Goal: Task Accomplishment & Management: Manage account settings

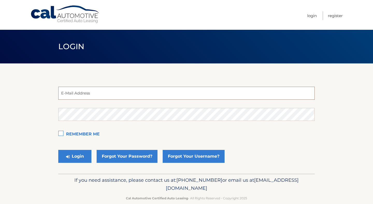
click at [94, 90] on input "email" at bounding box center [186, 93] width 256 height 13
paste input "[EMAIL_ADDRESS][DOMAIN_NAME]"
type input "[EMAIL_ADDRESS][DOMAIN_NAME]"
click at [58, 150] on button "Login" at bounding box center [74, 156] width 33 height 13
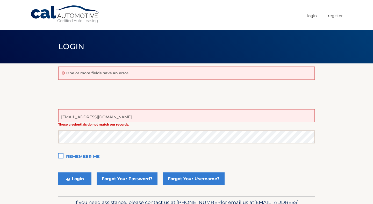
click at [123, 121] on input "[EMAIL_ADDRESS][DOMAIN_NAME]" at bounding box center [186, 115] width 256 height 13
paste input "es"
type input "estest@easternstandard.com"
click at [58, 173] on button "Login" at bounding box center [74, 179] width 33 height 13
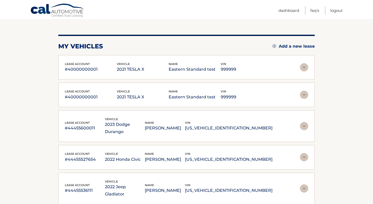
scroll to position [39, 0]
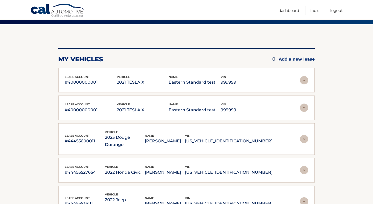
click at [302, 81] on img at bounding box center [304, 80] width 8 height 8
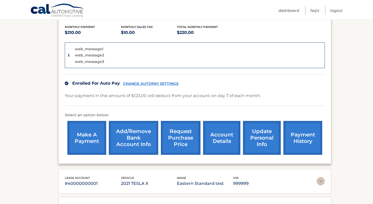
scroll to position [113, 0]
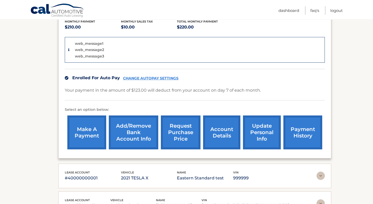
click at [89, 134] on link "make a payment" at bounding box center [86, 133] width 39 height 34
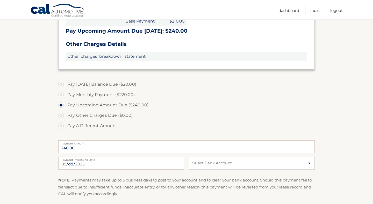
scroll to position [149, 0]
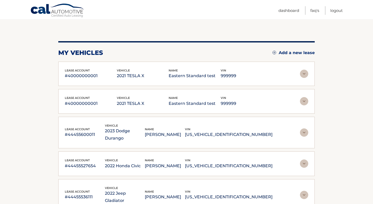
scroll to position [48, 0]
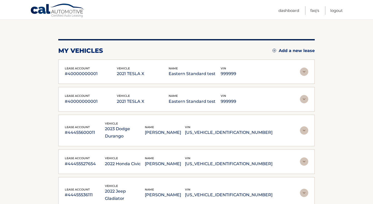
click at [304, 70] on img at bounding box center [304, 72] width 8 height 8
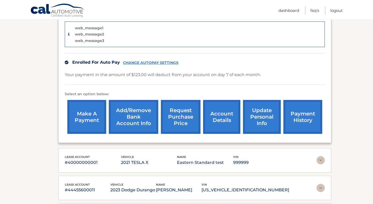
scroll to position [131, 0]
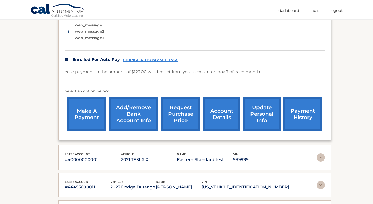
click at [321, 156] on img at bounding box center [321, 157] width 8 height 8
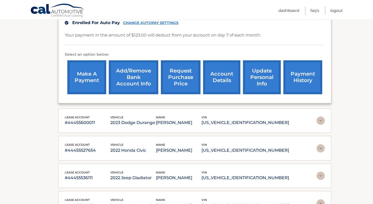
scroll to position [357, 0]
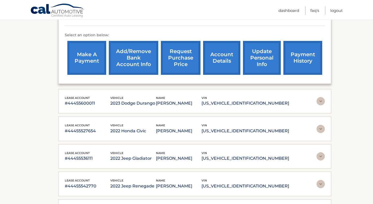
click at [321, 102] on img at bounding box center [321, 101] width 8 height 8
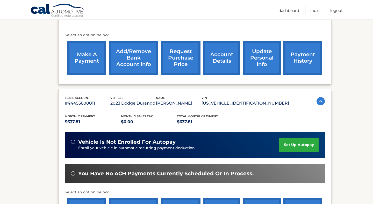
click at [296, 145] on link "set up autopay" at bounding box center [298, 145] width 39 height 14
click at [292, 146] on link "set up autopay" at bounding box center [298, 145] width 39 height 14
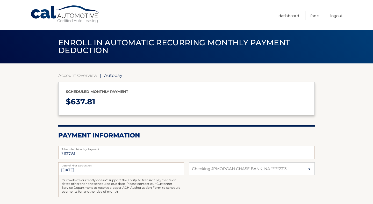
select select "MGYwODc4NTMtN2M1ZS00ODdlLThjZTItYTU3NGQyZDMxM2U4"
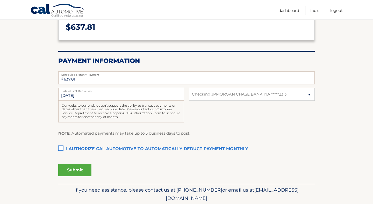
scroll to position [75, 0]
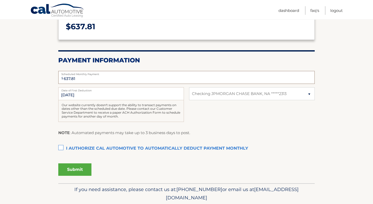
click at [70, 77] on input "637.81" at bounding box center [186, 77] width 256 height 13
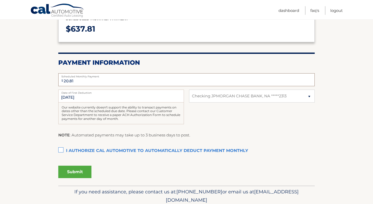
scroll to position [72, 0]
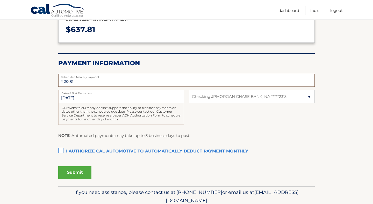
type input "20.81"
click at [61, 151] on label "I authorize cal automotive to automatically deduct payment monthly This checkbo…" at bounding box center [186, 151] width 256 height 10
click at [0, 0] on input "I authorize cal automotive to automatically deduct payment monthly This checkbo…" at bounding box center [0, 0] width 0 height 0
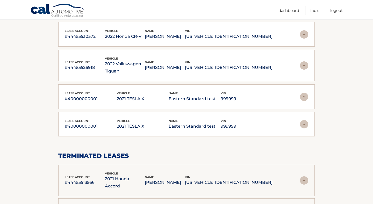
scroll to position [303, 0]
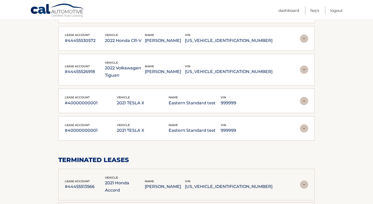
click at [304, 97] on img at bounding box center [304, 101] width 8 height 8
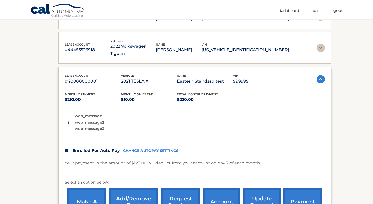
click at [304, 85] on div "Monthly Payment $210.00 Monthly sales Tax $10.00 Total Monthly Payment $220.00 …" at bounding box center [195, 155] width 260 height 140
click at [320, 75] on img at bounding box center [321, 79] width 8 height 8
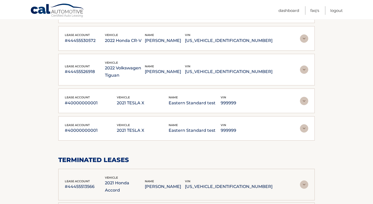
click at [306, 124] on img at bounding box center [304, 128] width 8 height 8
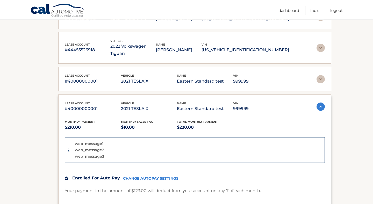
click at [306, 112] on div "Monthly Payment $210.00 Monthly sales Tax $10.00 Total Monthly Payment $220.00 …" at bounding box center [195, 182] width 260 height 140
click at [319, 103] on img at bounding box center [321, 107] width 8 height 8
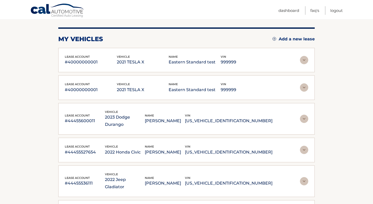
scroll to position [61, 0]
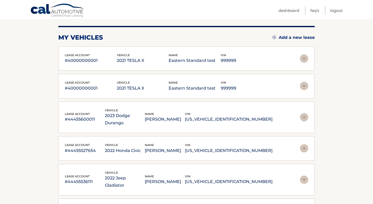
click at [303, 59] on img at bounding box center [304, 58] width 8 height 8
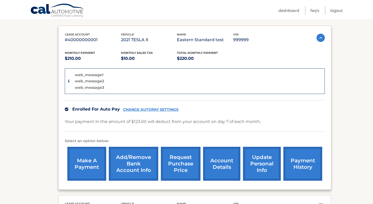
scroll to position [84, 0]
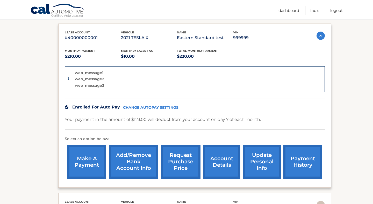
click at [164, 105] on div "Enrolled For Auto Pay CHANGE AUTOPAY SETTINGS" at bounding box center [195, 107] width 260 height 18
click at [164, 106] on link "CHANGE AUTOPAY SETTINGS" at bounding box center [150, 107] width 55 height 4
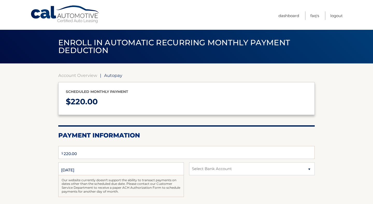
type input "220.00"
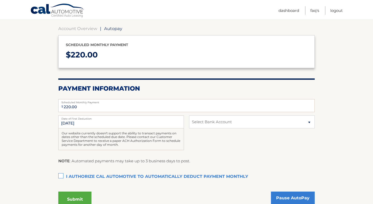
scroll to position [47, 0]
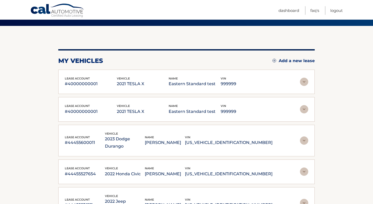
scroll to position [35, 0]
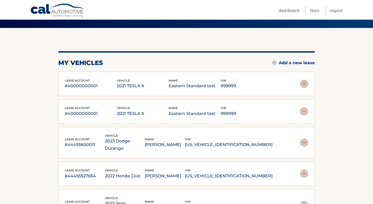
click at [304, 111] on img at bounding box center [304, 111] width 8 height 8
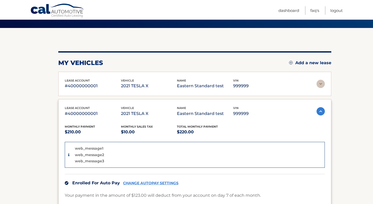
click at [304, 111] on div "lease account #40000000001 vehicle 2021 TESLA X name Eastern Standard test vin …" at bounding box center [195, 112] width 260 height 12
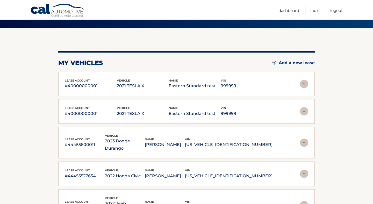
click at [306, 85] on img at bounding box center [304, 84] width 8 height 8
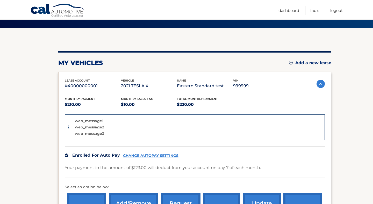
click at [148, 156] on link "CHANGE AUTOPAY SETTINGS" at bounding box center [150, 156] width 55 height 4
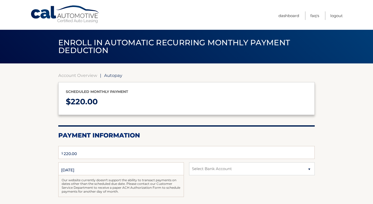
type input "220.00"
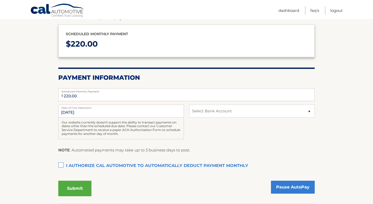
scroll to position [58, 0]
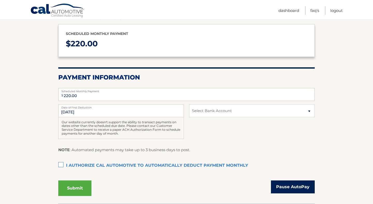
click at [294, 187] on link "Pause AutoPay" at bounding box center [293, 187] width 44 height 13
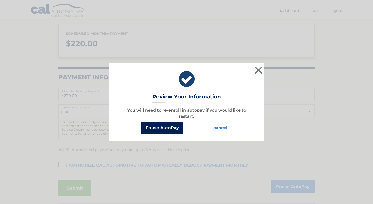
click at [164, 129] on button "Pause AutoPay" at bounding box center [162, 128] width 42 height 12
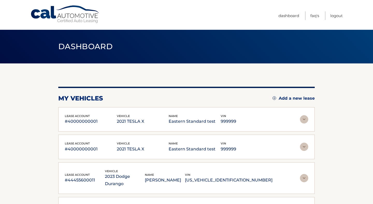
click at [304, 120] on img at bounding box center [304, 119] width 8 height 8
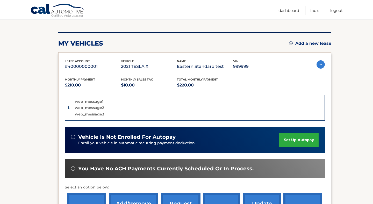
scroll to position [55, 0]
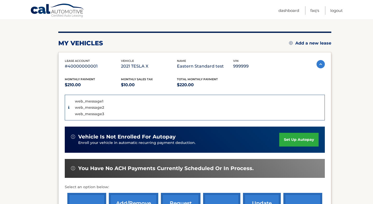
click at [296, 141] on link "set up autopay" at bounding box center [298, 140] width 39 height 14
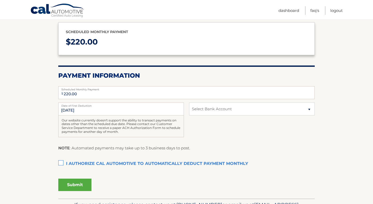
scroll to position [62, 0]
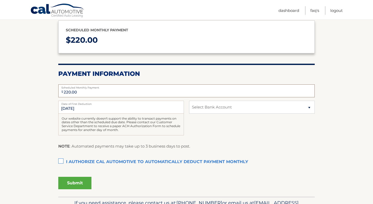
click at [89, 93] on input "220.00" at bounding box center [186, 90] width 256 height 13
type input "20.00"
click at [226, 110] on select "Select Bank Account Checking JPMORGAN CHASE BANK, NA *****3123 Checking JPMORGA…" at bounding box center [252, 107] width 126 height 13
select select "MTRlNDA5NDMtY2RmYi00NjkyLWI4ZjYtYTZiNTE3M2U5ZTMw"
click at [189, 101] on select "Select Bank Account Checking JPMORGAN CHASE BANK, NA *****3123 Checking JPMORGA…" at bounding box center [252, 107] width 126 height 13
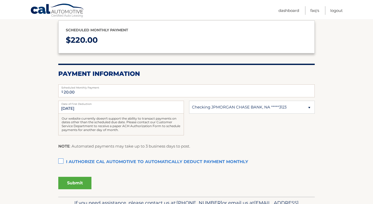
click at [73, 183] on button "Submit" at bounding box center [74, 183] width 33 height 12
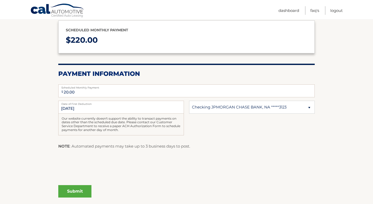
click at [62, 161] on label "I authorize cal automotive to automatically deduct payment monthly This checkbo…" at bounding box center [186, 162] width 256 height 10
click at [0, 0] on input "I authorize cal automotive to automatically deduct payment monthly This checkbo…" at bounding box center [0, 0] width 0 height 0
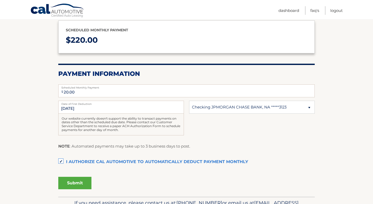
click at [76, 182] on button "Submit" at bounding box center [74, 183] width 33 height 12
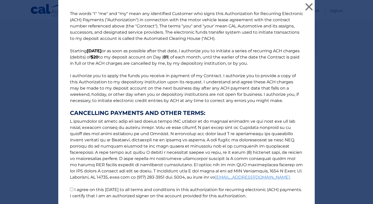
scroll to position [40, 0]
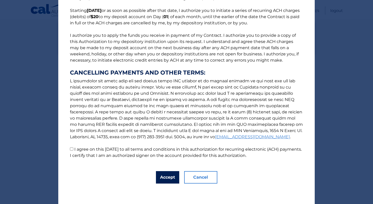
click at [162, 176] on button "Accept" at bounding box center [167, 177] width 23 height 12
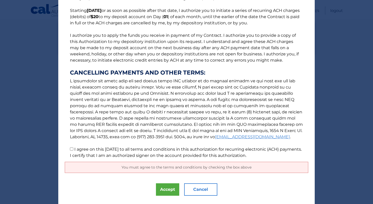
click at [117, 153] on label "I agree on this [DATE] to all terms and conditions in this authorization for re…" at bounding box center [186, 152] width 232 height 11
click at [73, 151] on input "I agree on this [DATE] to all terms and conditions in this authorization for re…" at bounding box center [71, 148] width 3 height 3
checkbox input "true"
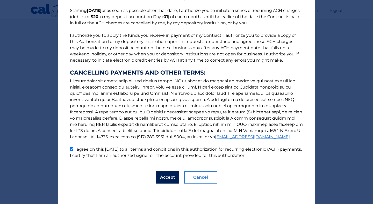
click at [169, 175] on button "Accept" at bounding box center [167, 177] width 23 height 12
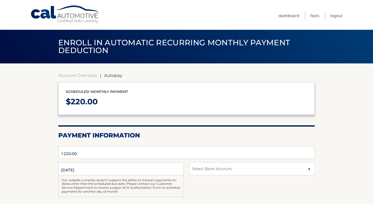
type input "220.00"
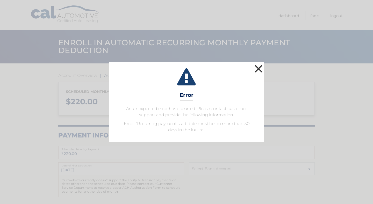
click at [256, 67] on button "×" at bounding box center [258, 68] width 10 height 10
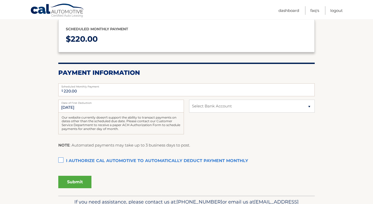
scroll to position [63, 0]
click at [89, 105] on input "[DATE]" at bounding box center [121, 105] width 126 height 13
click at [76, 106] on input "[DATE]" at bounding box center [121, 105] width 126 height 13
click at [66, 106] on input "[DATE]" at bounding box center [121, 105] width 126 height 13
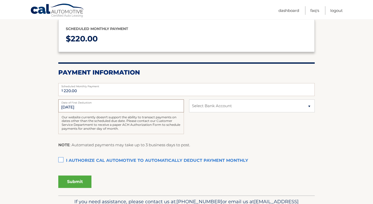
click at [66, 106] on input "[DATE]" at bounding box center [121, 105] width 126 height 13
click at [218, 125] on div "9/1/2024 Date of First Deduction Our website currently doesn't support the abil…" at bounding box center [186, 119] width 256 height 40
click at [220, 104] on select "Select Bank Account Checking JPMORGAN CHASE BANK, NA *****3123 Checking JPMORGA…" at bounding box center [252, 105] width 126 height 13
click at [89, 102] on label "Date of First Deduction" at bounding box center [121, 101] width 126 height 4
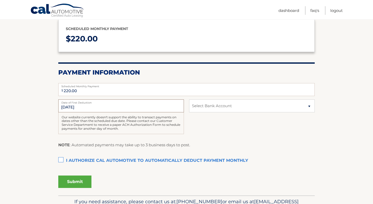
click at [89, 102] on input "9/1/2024" at bounding box center [121, 105] width 126 height 13
click at [89, 102] on label "Date of First Deduction" at bounding box center [121, 101] width 126 height 4
click at [89, 102] on input "9/1/2024" at bounding box center [121, 105] width 126 height 13
click at [26, 117] on section "Account Overview | Autopay Scheduled monthly payment $ 220.00 Payment Informati…" at bounding box center [186, 98] width 373 height 195
click at [87, 91] on input "220.00" at bounding box center [186, 89] width 256 height 13
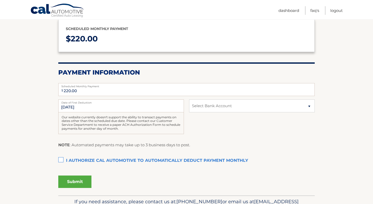
click at [37, 102] on section "Account Overview | Autopay Scheduled monthly payment $ 220.00 Payment Informati…" at bounding box center [186, 98] width 373 height 195
click at [72, 107] on input "9/1/2024" at bounding box center [121, 105] width 126 height 13
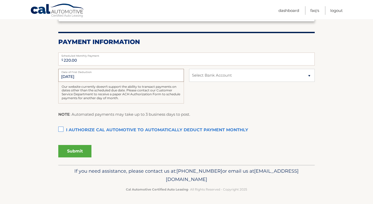
scroll to position [84, 0]
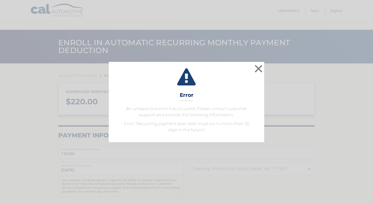
select select "MTRlNDA5NDMtY2RmYi00NjkyLWI4ZjYtYTZiNTE3M2U5ZTMw"
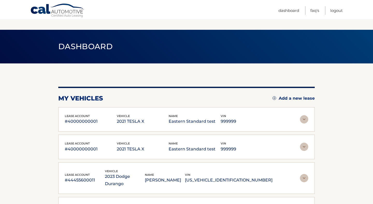
scroll to position [55, 0]
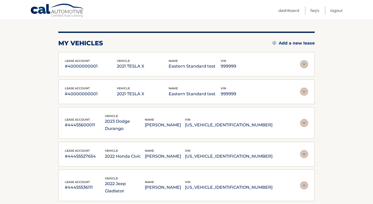
click at [305, 92] on img at bounding box center [304, 92] width 8 height 8
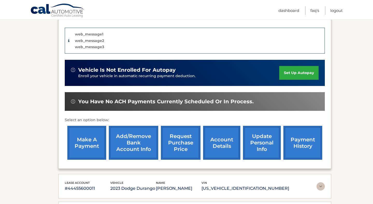
scroll to position [149, 0]
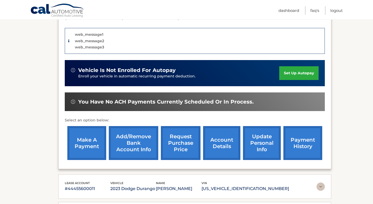
click at [260, 141] on link "update personal info" at bounding box center [262, 143] width 38 height 34
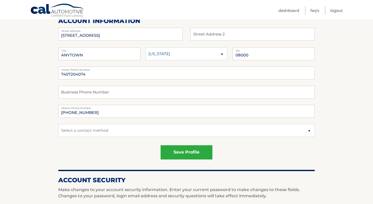
scroll to position [72, 0]
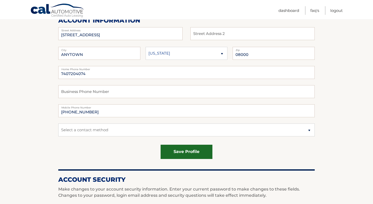
click at [184, 153] on button "save profile" at bounding box center [187, 152] width 52 height 14
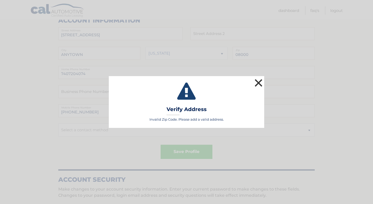
click at [258, 83] on button "×" at bounding box center [258, 83] width 10 height 10
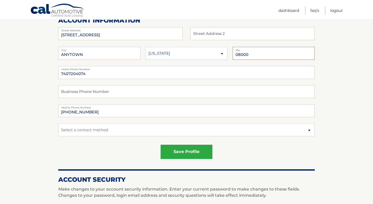
click at [251, 55] on input "08000" at bounding box center [274, 53] width 82 height 13
click at [190, 154] on button "save profile" at bounding box center [187, 152] width 52 height 14
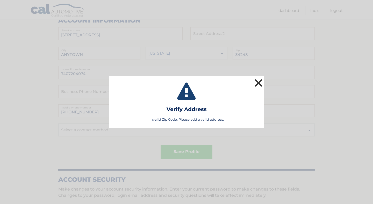
click at [258, 82] on button "×" at bounding box center [258, 83] width 10 height 10
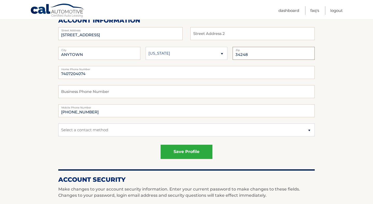
click at [255, 55] on input "34248" at bounding box center [274, 53] width 82 height 13
type input "34249"
click at [190, 153] on button "save profile" at bounding box center [187, 152] width 52 height 14
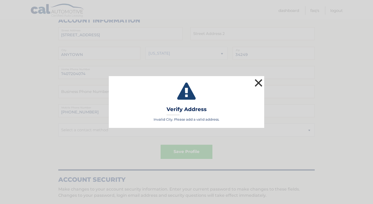
click at [257, 85] on button "×" at bounding box center [258, 83] width 10 height 10
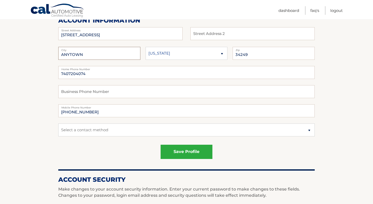
click at [85, 52] on input "ANYTOWN" at bounding box center [99, 53] width 82 height 13
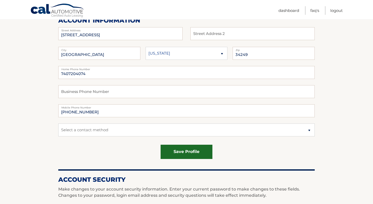
click at [184, 153] on button "save profile" at bounding box center [187, 152] width 52 height 14
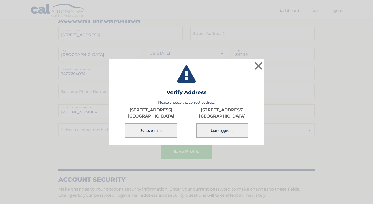
click at [220, 130] on button "Use suggested" at bounding box center [222, 131] width 52 height 14
type input "SARASOTA"
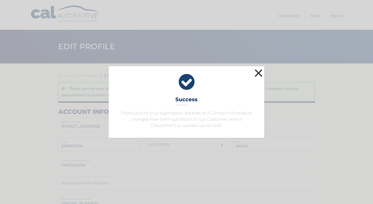
click at [257, 73] on button "×" at bounding box center [258, 73] width 10 height 10
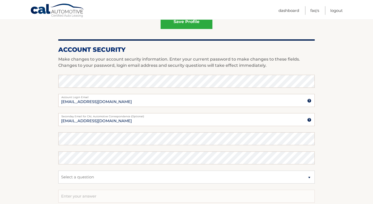
scroll to position [223, 0]
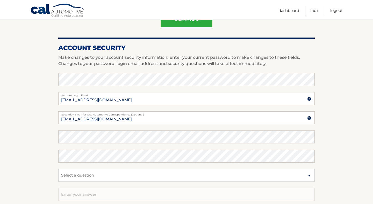
click at [340, 97] on section "Account Overview | Edit Profile Thank you for your submission. Address and Cont…" at bounding box center [186, 49] width 373 height 419
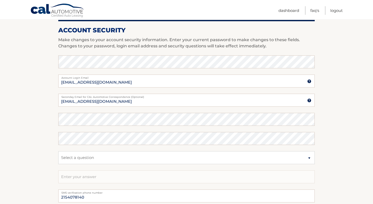
scroll to position [260, 0]
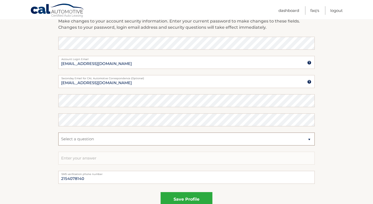
click at [186, 140] on select "Select a question What was the name of your elementary school? What is your mot…" at bounding box center [186, 139] width 256 height 13
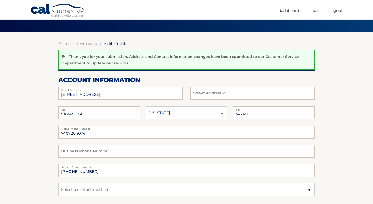
scroll to position [31, 0]
